Goal: Task Accomplishment & Management: Manage account settings

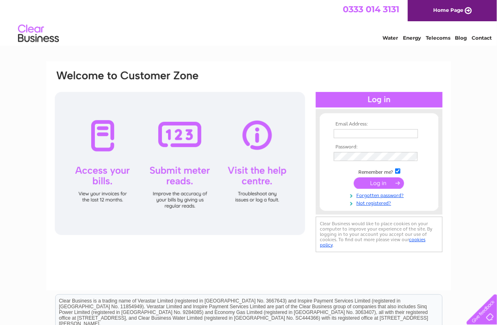
type input "[PERSON_NAME][EMAIL_ADDRESS][DOMAIN_NAME]"
click at [383, 183] on input "submit" at bounding box center [379, 182] width 50 height 11
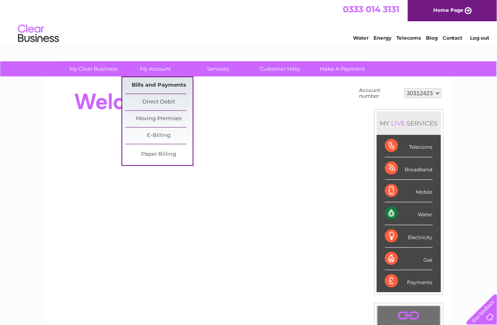
click at [149, 83] on link "Bills and Payments" at bounding box center [158, 85] width 67 height 16
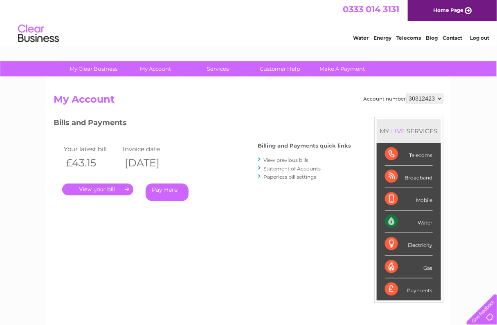
click at [98, 187] on link "." at bounding box center [97, 190] width 71 height 12
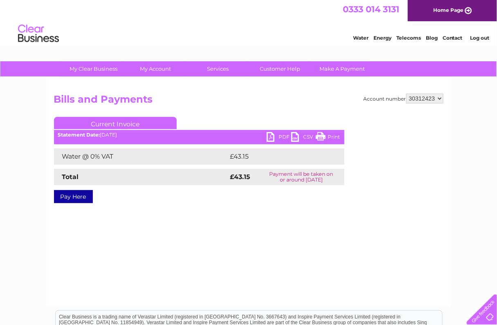
click at [279, 134] on link "PDF" at bounding box center [279, 138] width 25 height 12
